Goal: Information Seeking & Learning: Check status

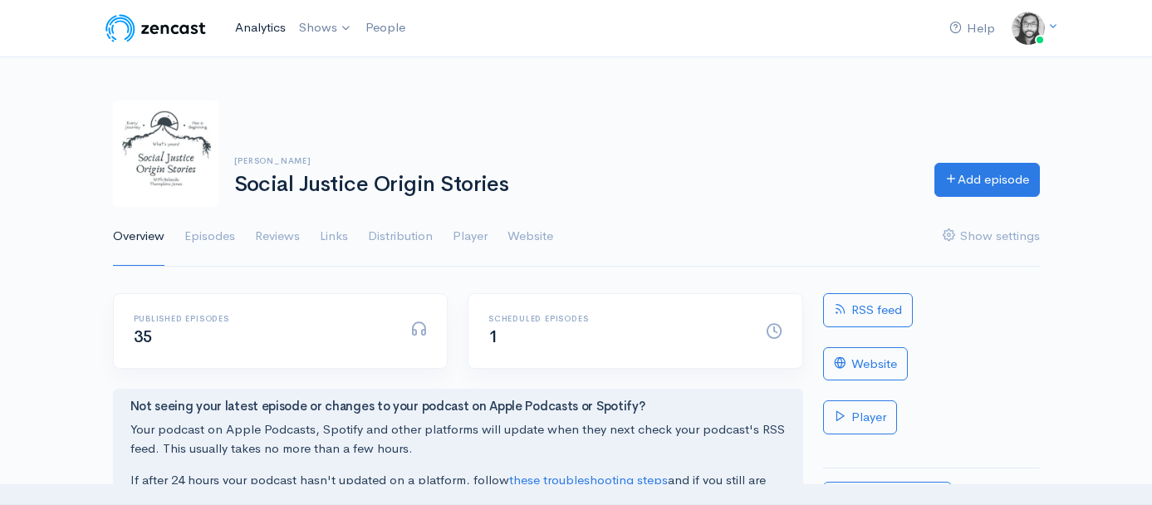
click at [236, 29] on link "Analytics" at bounding box center [260, 28] width 64 height 36
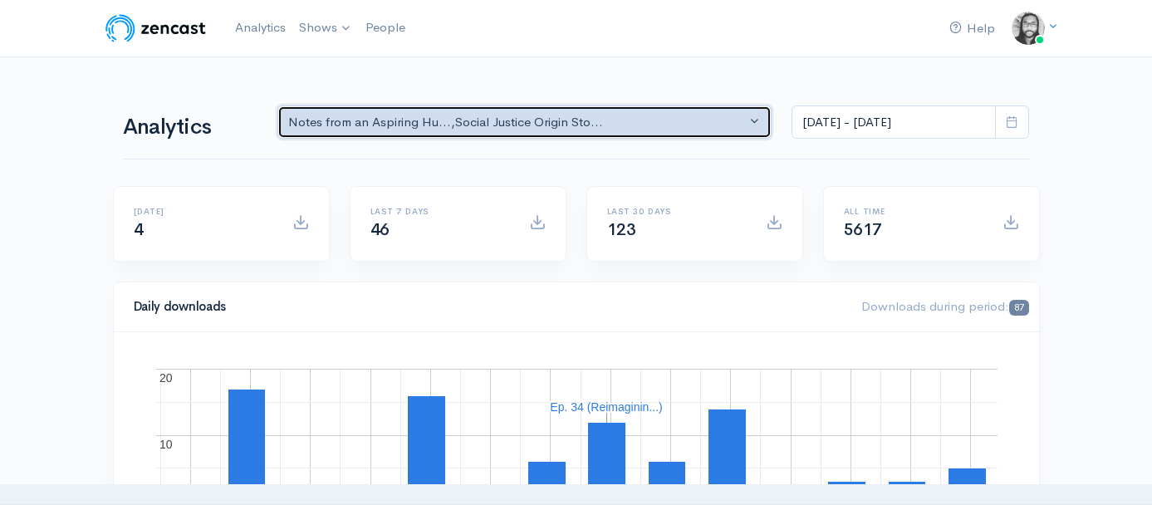
click at [385, 120] on div "Notes from an Aspiring Hu... , Social Justice Origin Sto..." at bounding box center [517, 122] width 458 height 19
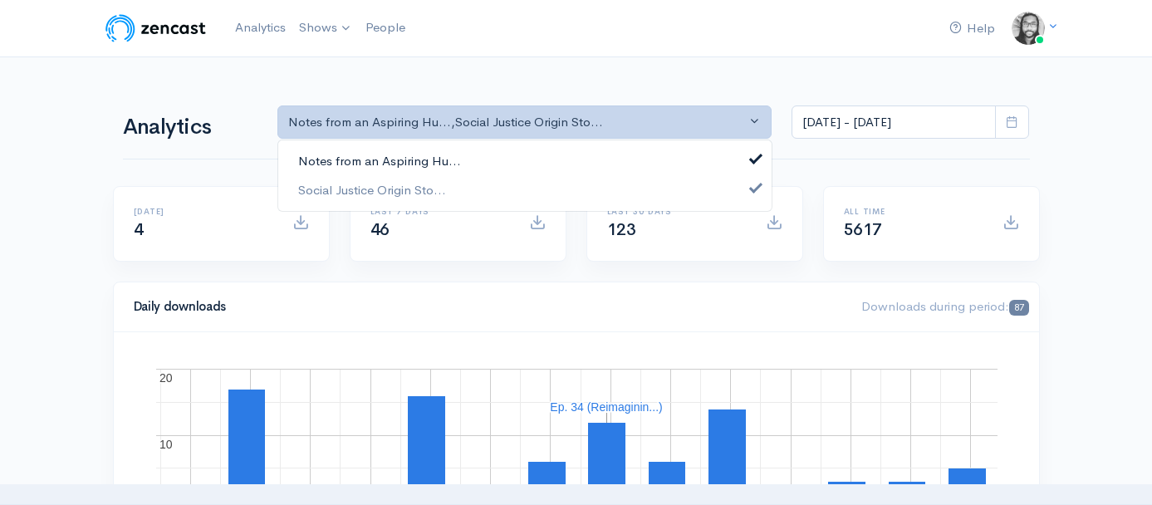
click at [397, 155] on span "Notes from an Aspiring Hu..." at bounding box center [379, 161] width 163 height 19
select select "14701"
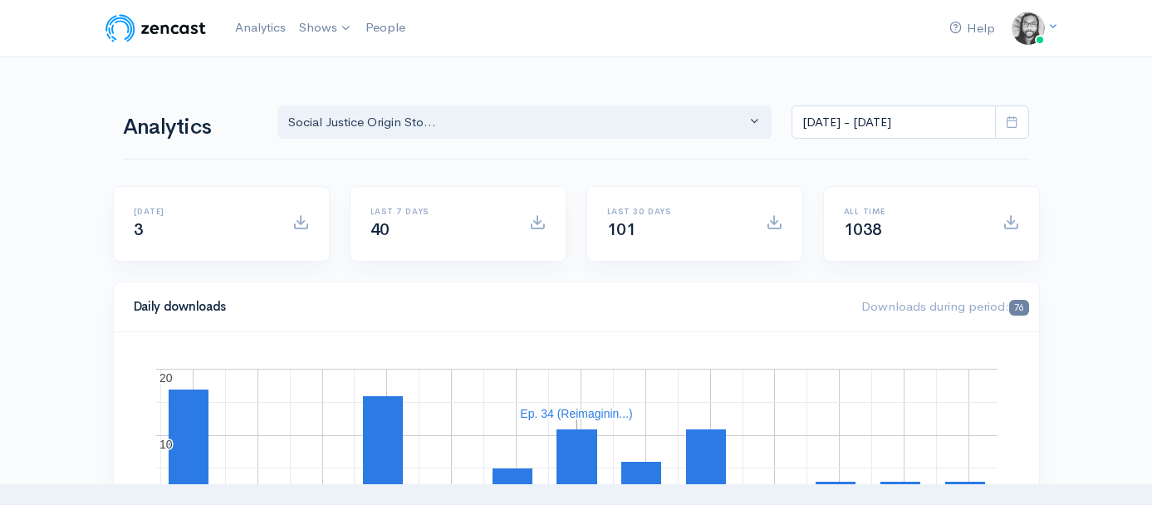
scroll to position [21, 0]
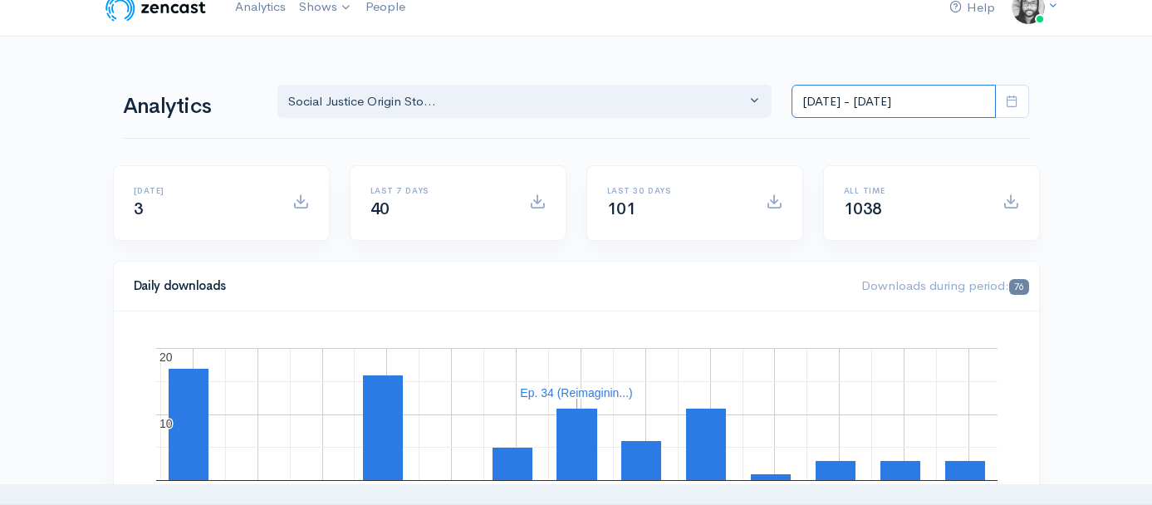
click at [894, 107] on input "[DATE] - [DATE]" at bounding box center [893, 102] width 204 height 34
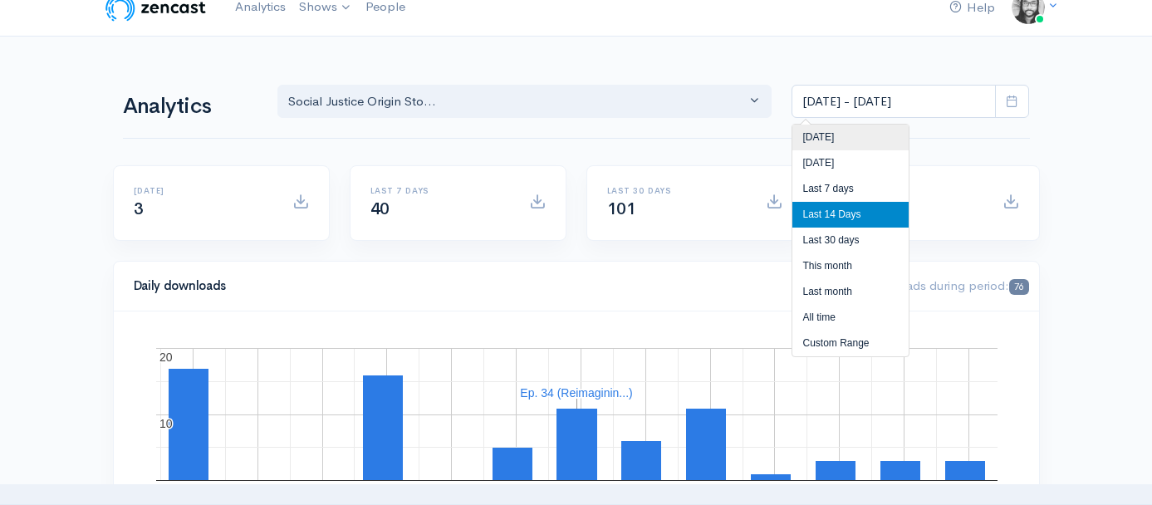
click at [894, 125] on li "[DATE]" at bounding box center [850, 138] width 116 height 26
type input "[DATE] - [DATE]"
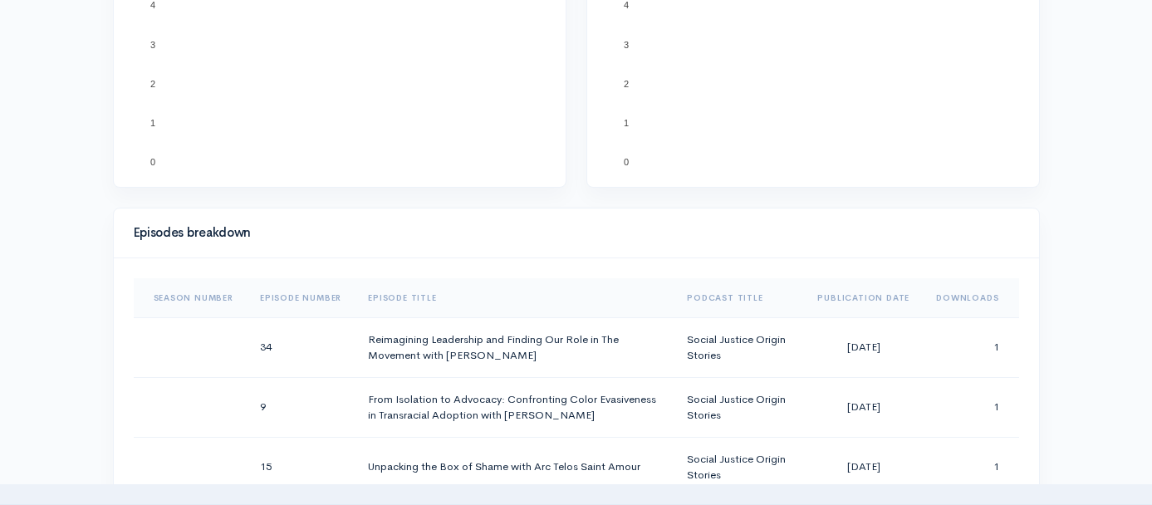
scroll to position [755, 0]
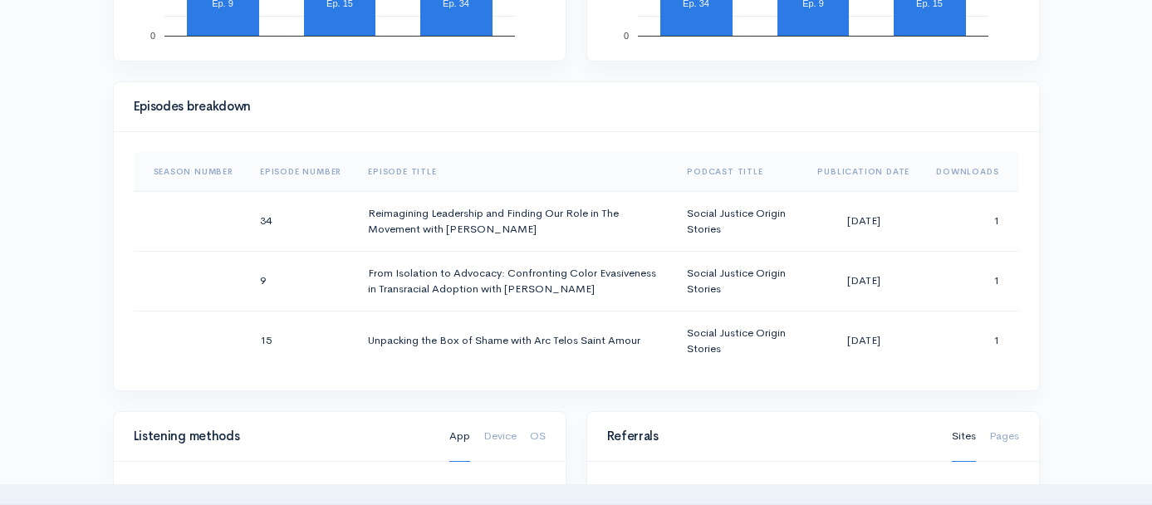
click at [1060, 221] on div "Help Notifications View all Your profile Team settings Default team Current Log…" at bounding box center [576, 323] width 1152 height 2157
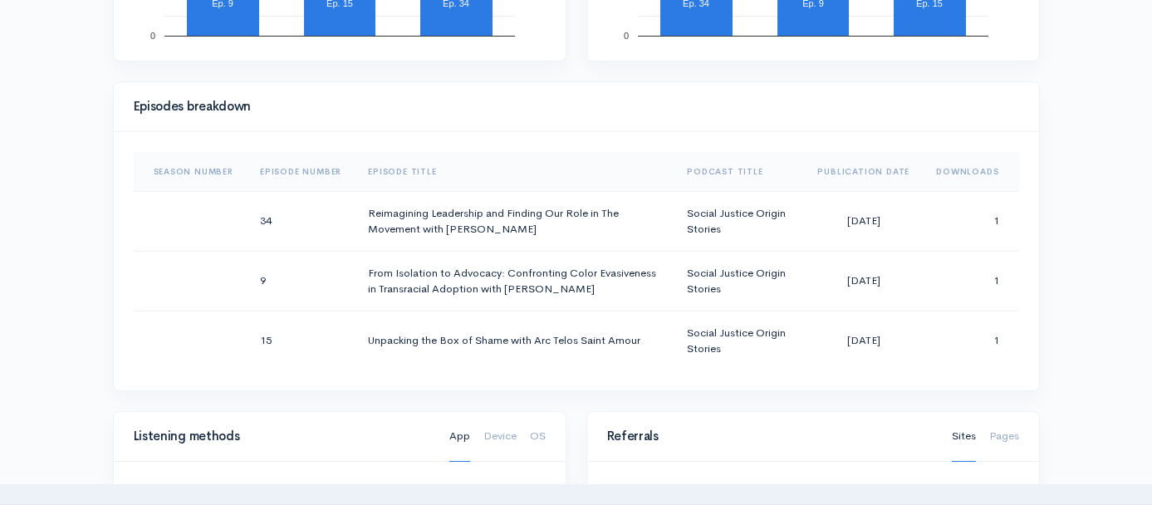
click at [1060, 221] on div "Help Notifications View all Your profile Team settings Default team Current Log…" at bounding box center [576, 323] width 1152 height 2157
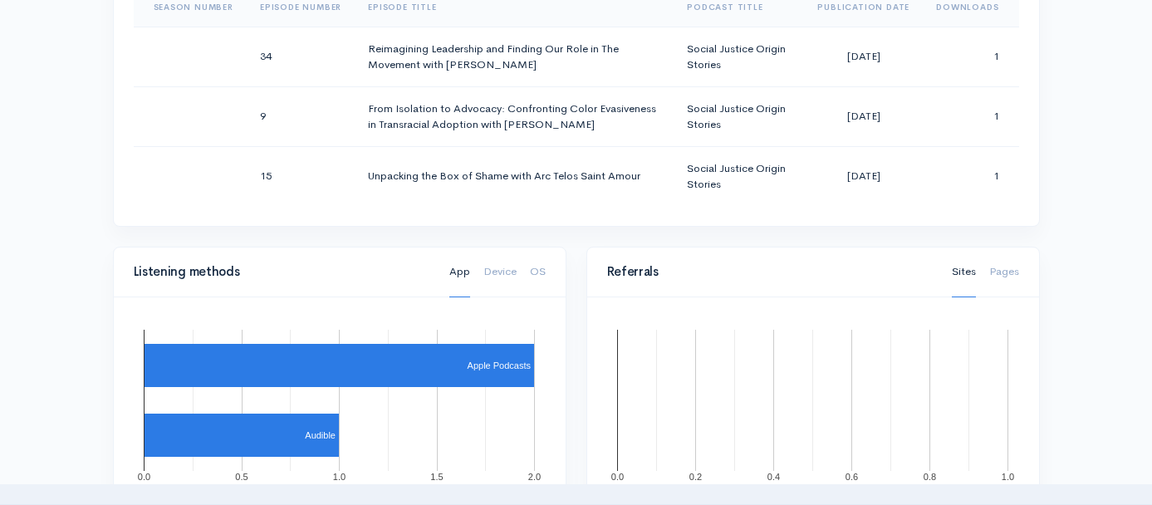
click at [1060, 221] on div "Help Notifications View all Your profile Team settings Default team Current Log…" at bounding box center [576, 159] width 1152 height 2157
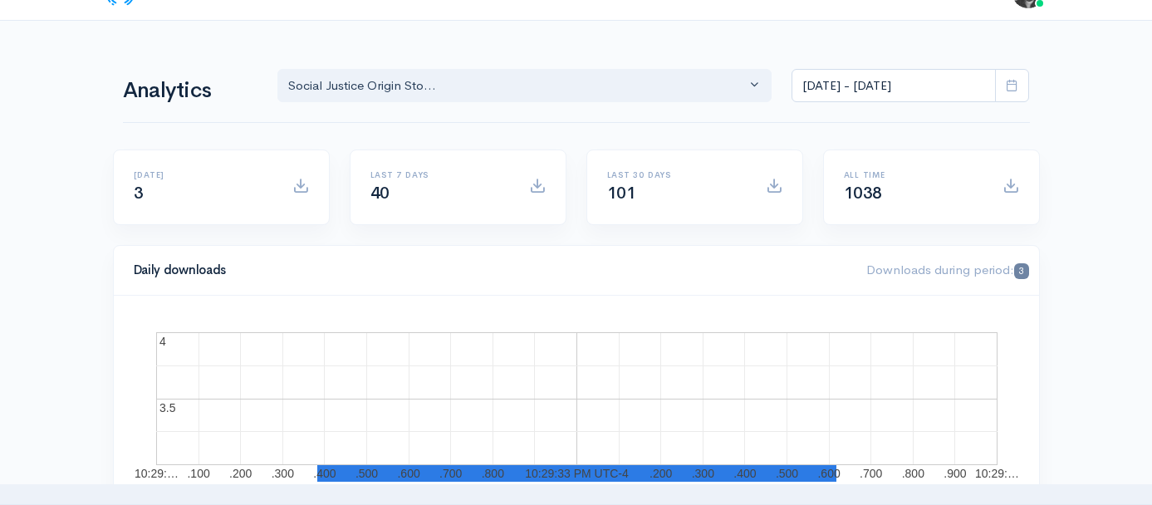
scroll to position [0, 0]
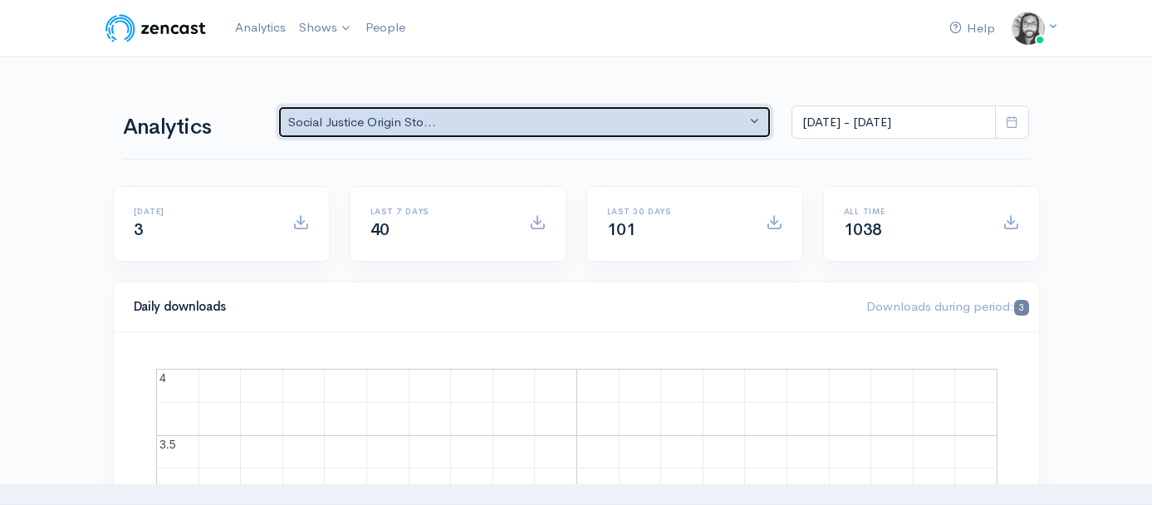
click at [659, 114] on div "Social Justice Origin Sto..." at bounding box center [517, 122] width 458 height 19
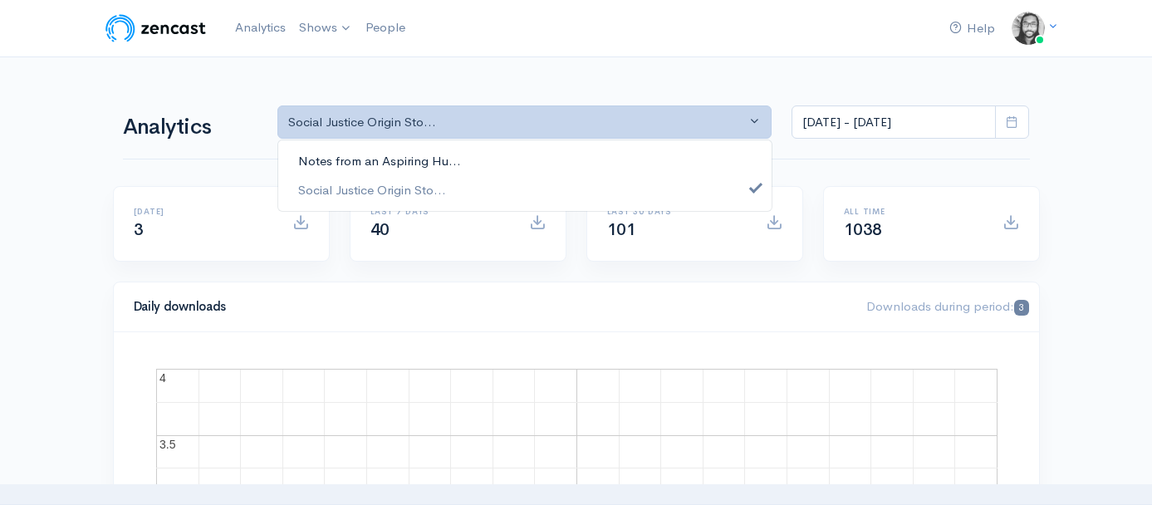
click at [634, 156] on link "Notes from an Aspiring Hu..." at bounding box center [524, 161] width 493 height 29
select select "5809"
click at [630, 184] on link "Social Justice Origin Sto..." at bounding box center [524, 189] width 493 height 29
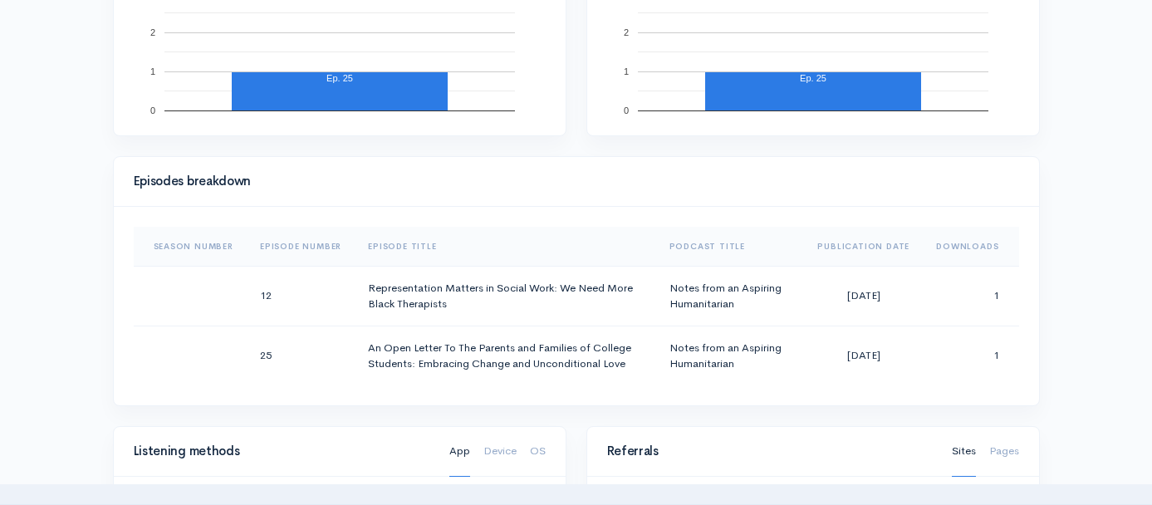
scroll to position [691, 0]
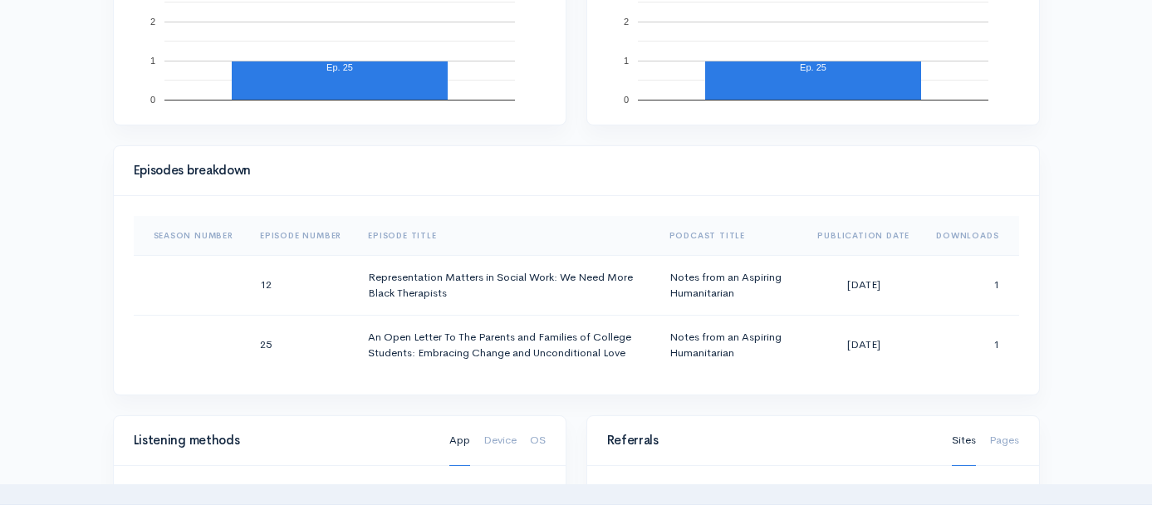
click at [1065, 233] on div "Help Notifications View all Your profile Team settings Default team Current Log…" at bounding box center [576, 357] width 1152 height 2097
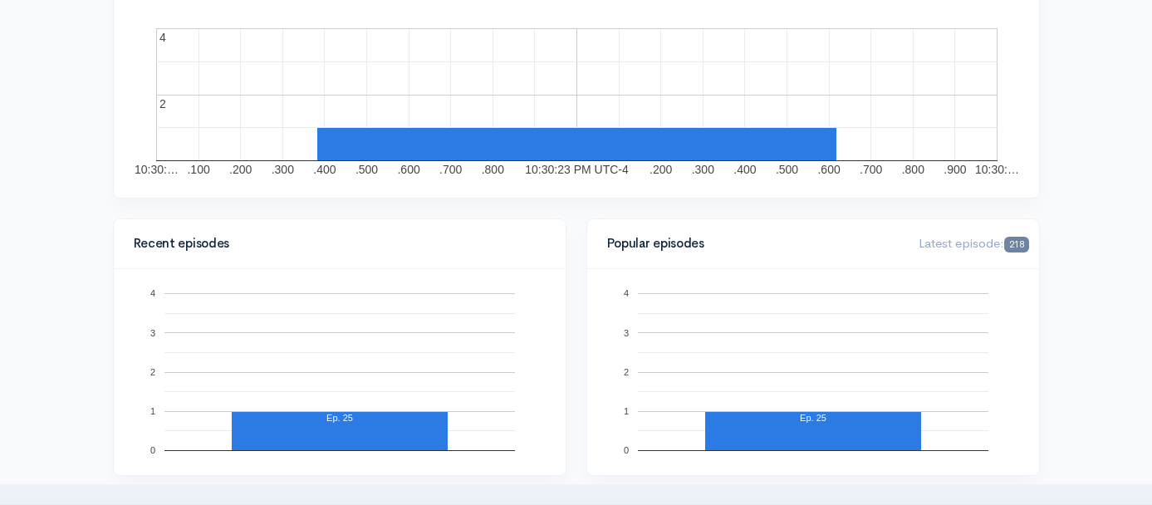
scroll to position [0, 0]
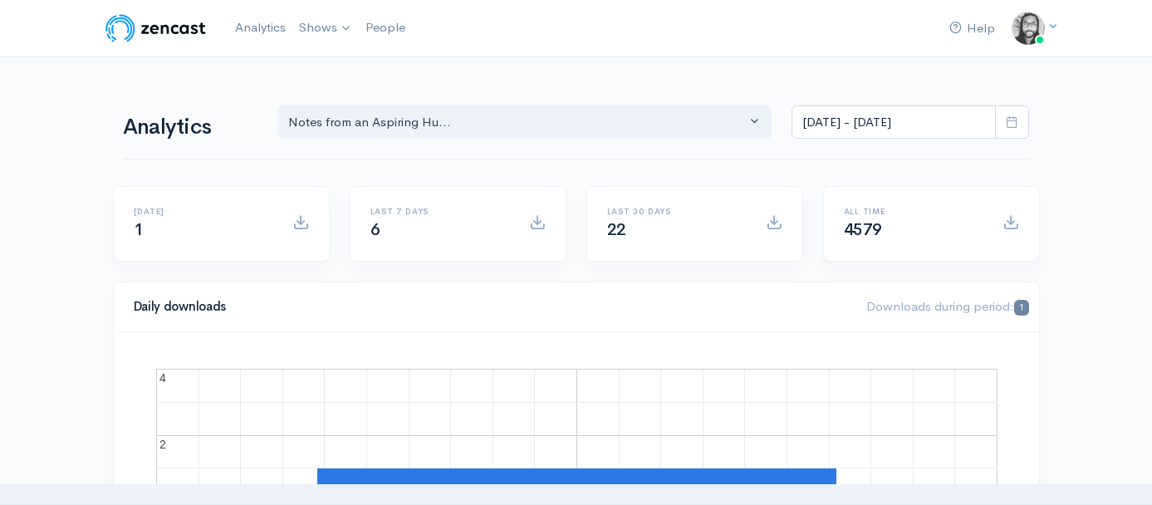
click at [201, 36] on img at bounding box center [155, 28] width 105 height 33
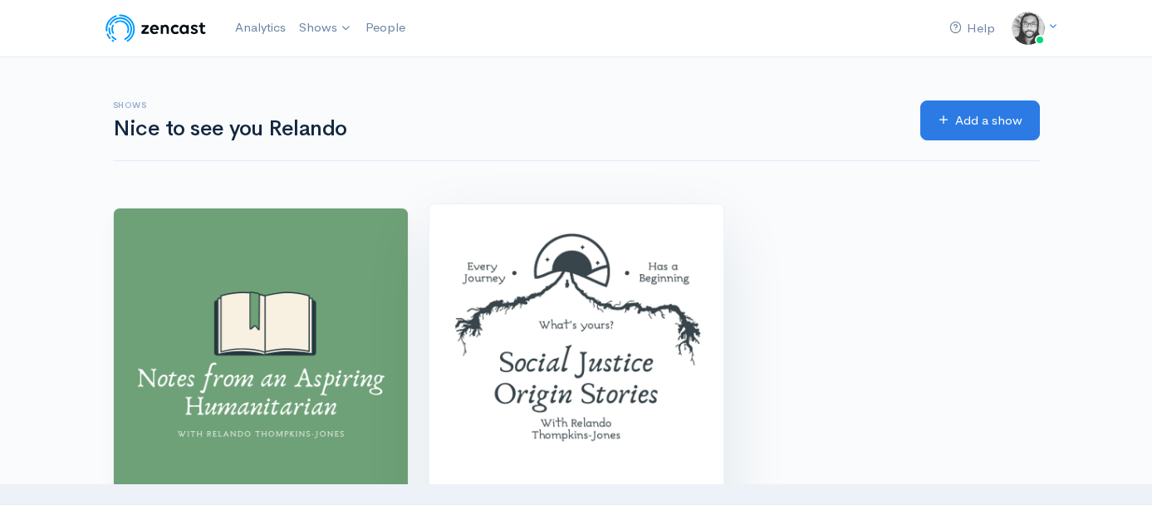
click at [569, 325] on img at bounding box center [576, 351] width 294 height 294
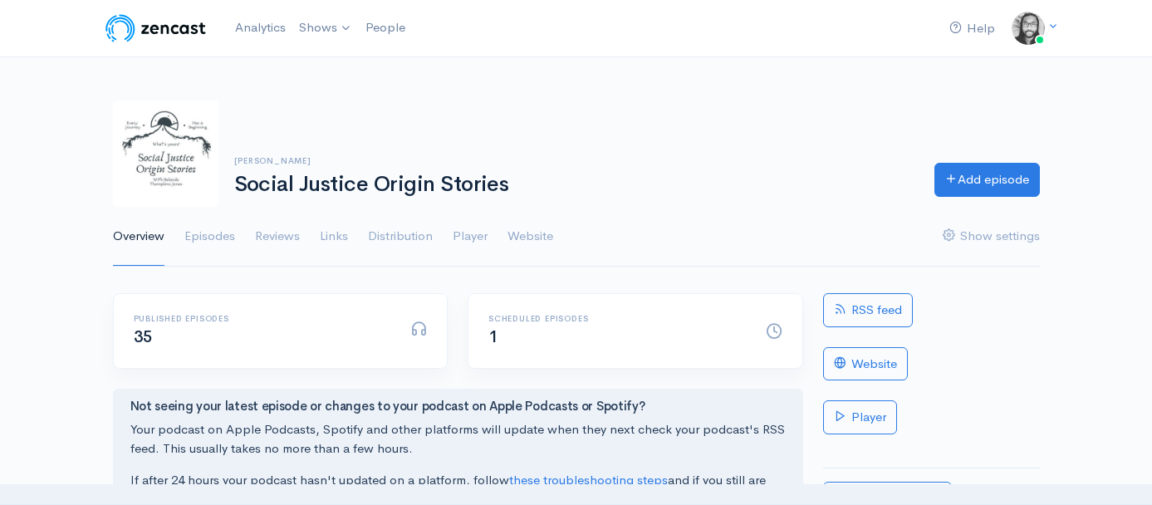
click at [145, 41] on img at bounding box center [155, 28] width 105 height 33
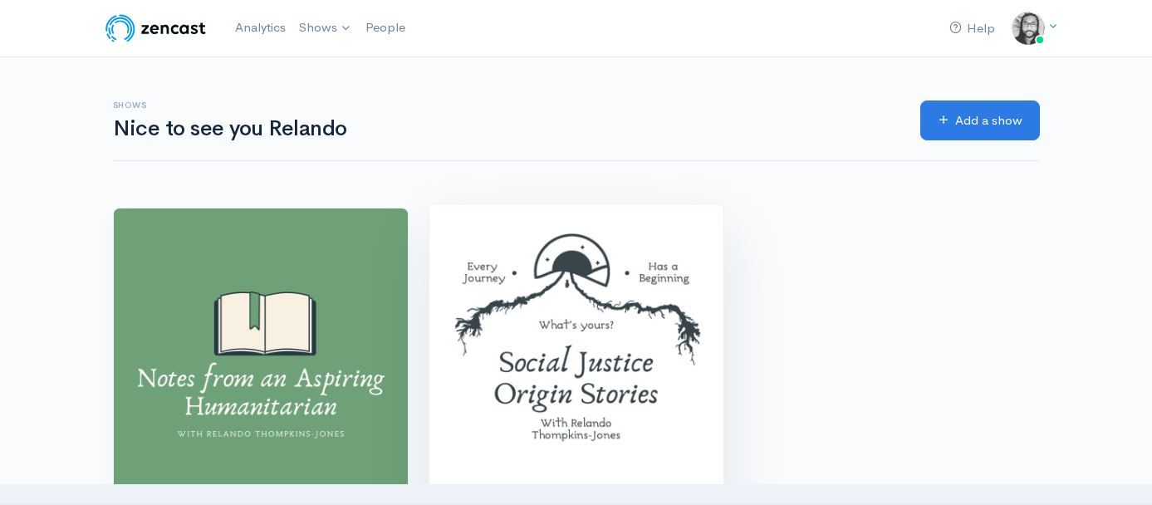
click at [560, 290] on img at bounding box center [576, 351] width 294 height 294
